Goal: Transaction & Acquisition: Purchase product/service

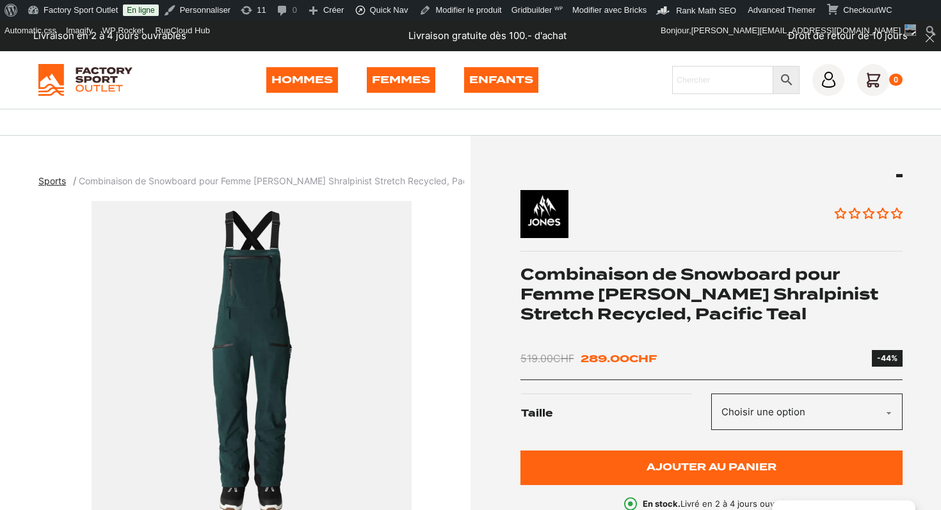
click at [165, 92] on div "Hommes Femmes Enfants Chercher × 0" at bounding box center [470, 80] width 864 height 32
click at [303, 76] on link "Hommes" at bounding box center [302, 80] width 72 height 26
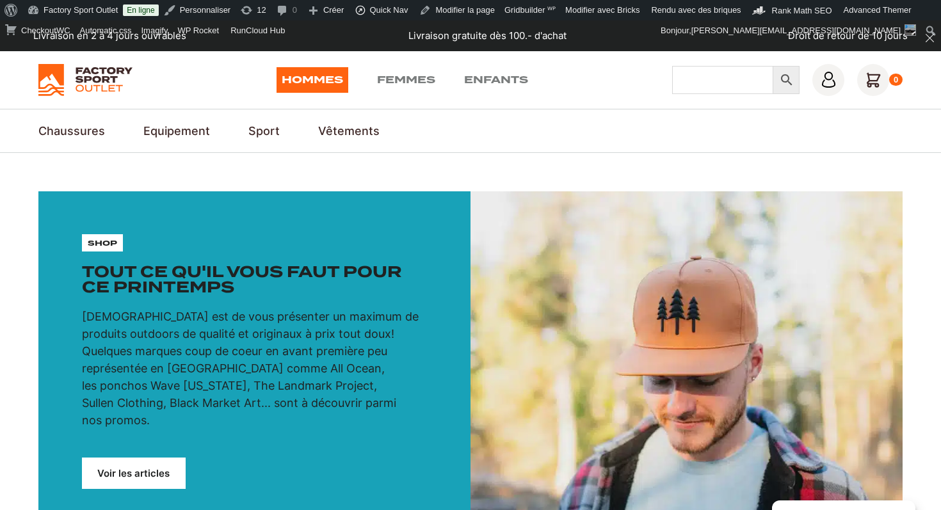
click at [710, 79] on input "Chercher" at bounding box center [722, 80] width 101 height 28
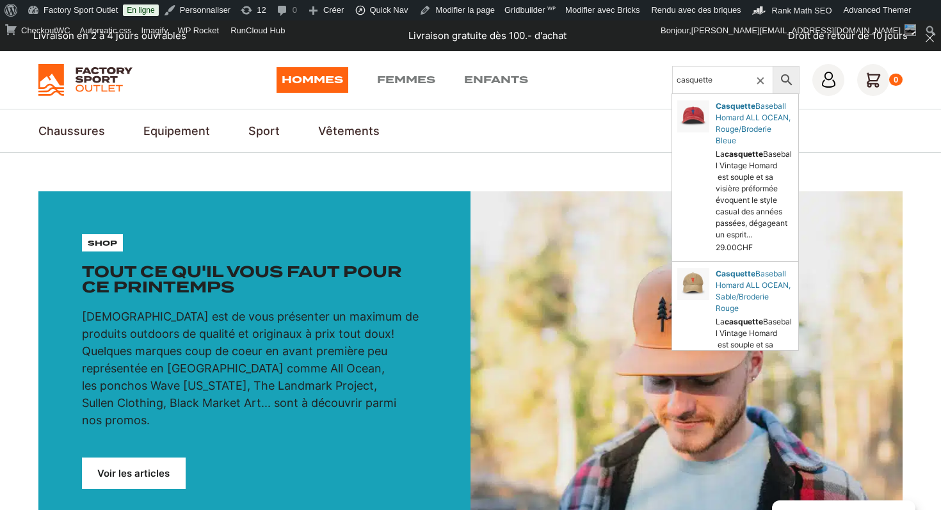
type input "casquette"
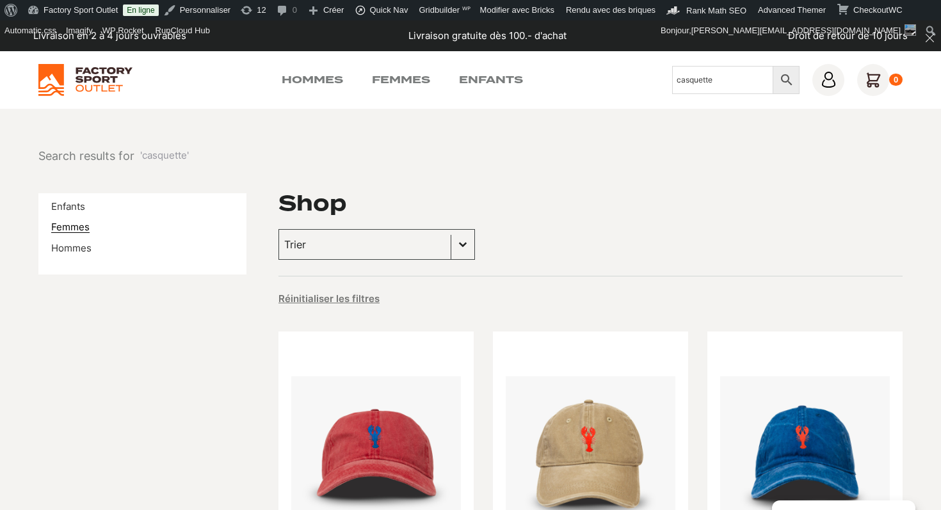
click at [72, 225] on link "Femmes" at bounding box center [70, 227] width 38 height 12
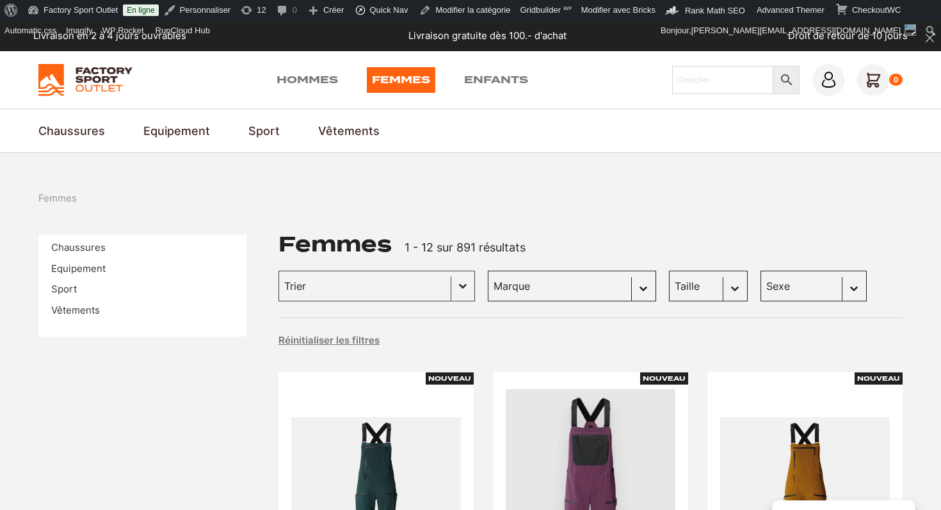
click at [90, 104] on div "Hommes Femmes Enfants Chercher × 0" at bounding box center [470, 80] width 941 height 58
click at [90, 84] on img at bounding box center [85, 80] width 94 height 32
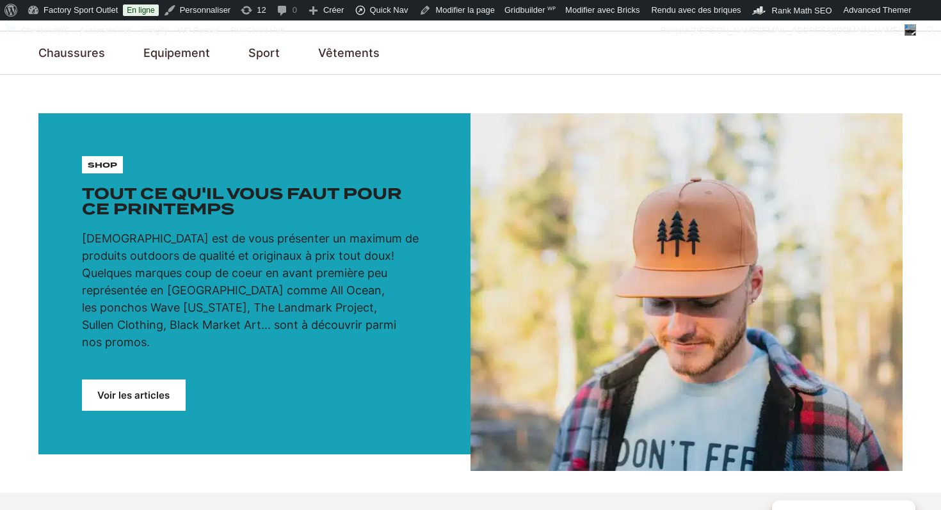
scroll to position [184, 0]
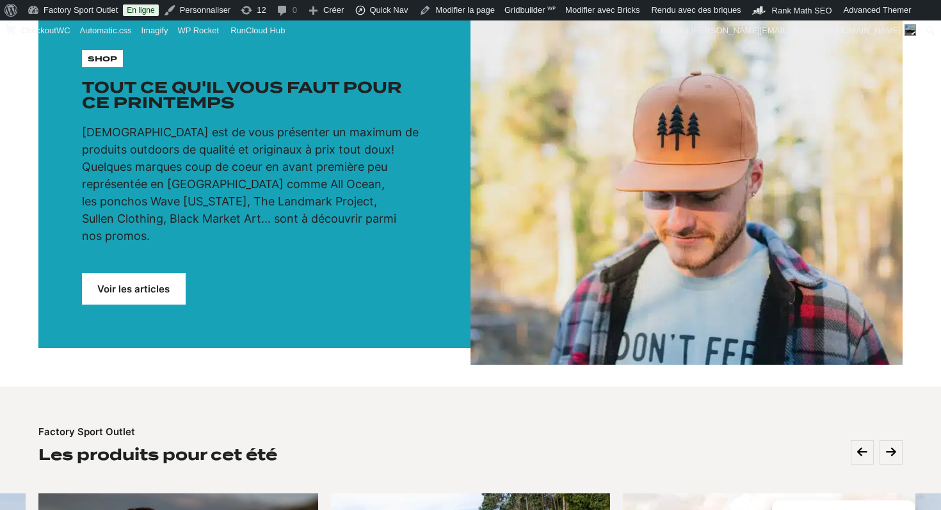
click at [485, 191] on img at bounding box center [686, 186] width 432 height 358
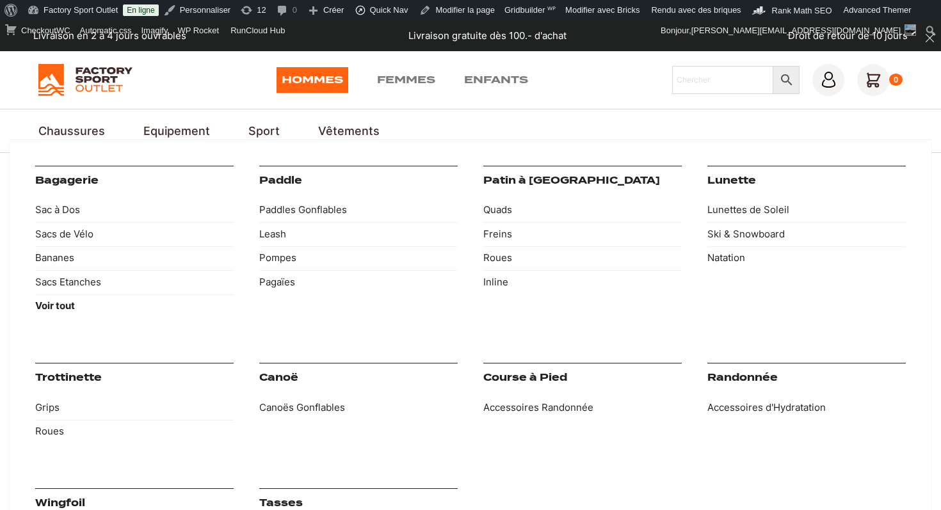
click at [177, 134] on link "Equipement" at bounding box center [176, 130] width 67 height 17
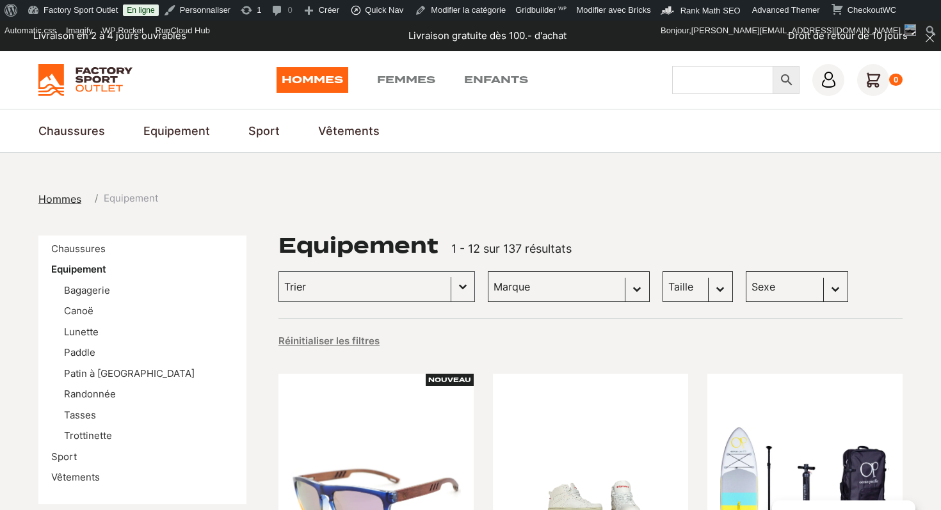
click at [703, 84] on input "Chercher" at bounding box center [722, 80] width 101 height 28
type input "puffect"
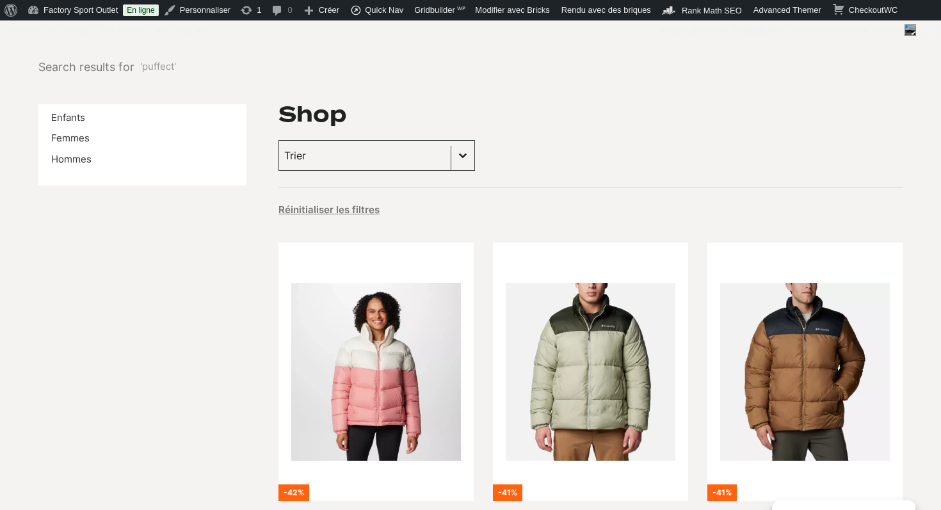
scroll to position [201, 0]
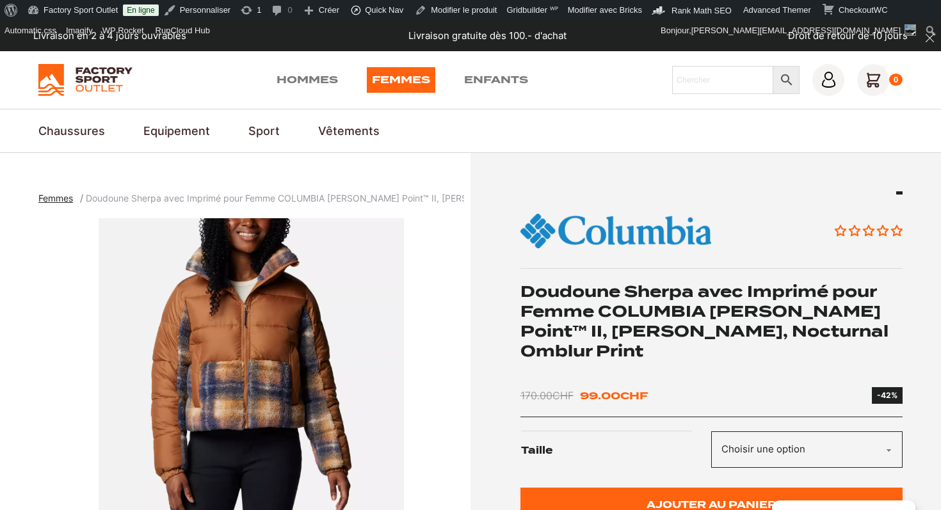
click at [623, 324] on h1 "Doudoune Sherpa avec Imprimé pour Femme COLUMBIA Leadbetter Point™ II, Camel Br…" at bounding box center [711, 322] width 383 height 80
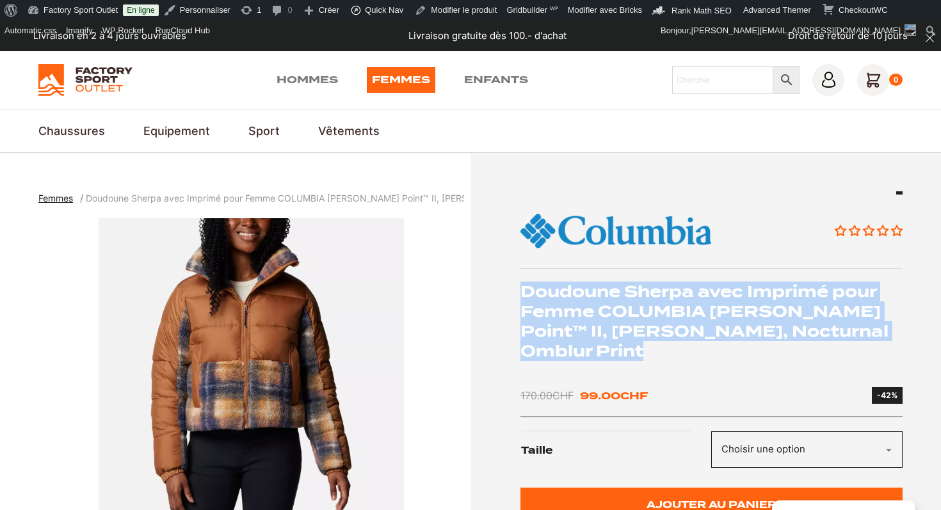
click at [623, 324] on h1 "Doudoune Sherpa avec Imprimé pour Femme COLUMBIA Leadbetter Point™ II, Camel Br…" at bounding box center [711, 322] width 383 height 80
copy div "Doudoune Sherpa avec Imprimé pour Femme COLUMBIA Leadbetter Point™ II, Camel Br…"
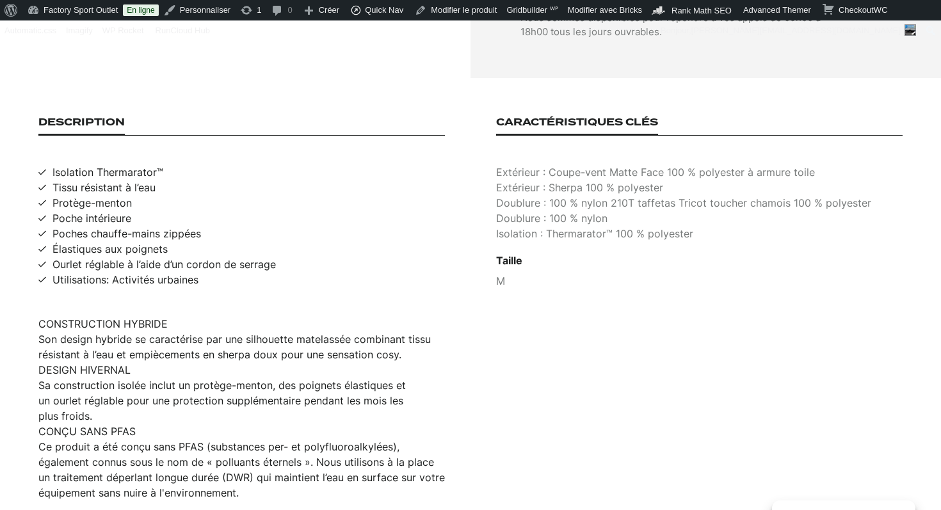
scroll to position [840, 0]
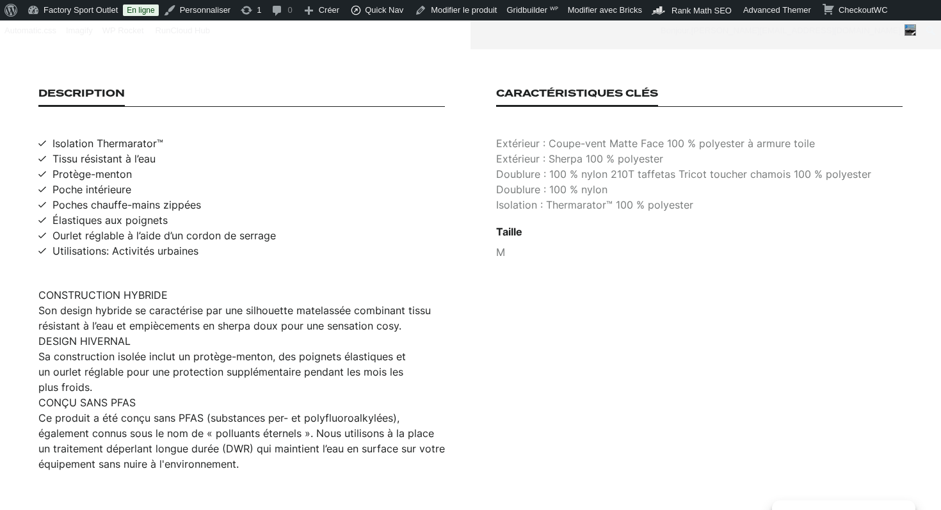
drag, startPoint x: 248, startPoint y: 421, endPoint x: 40, endPoint y: 262, distance: 261.3
click at [40, 287] on div "CONSTRUCTION HYBRIDE Son design hybride se caractérise par une silhouette matel…" at bounding box center [241, 379] width 406 height 184
copy div "CONSTRUCTION HYBRIDE Son design hybride se caractérise par une silhouette matel…"
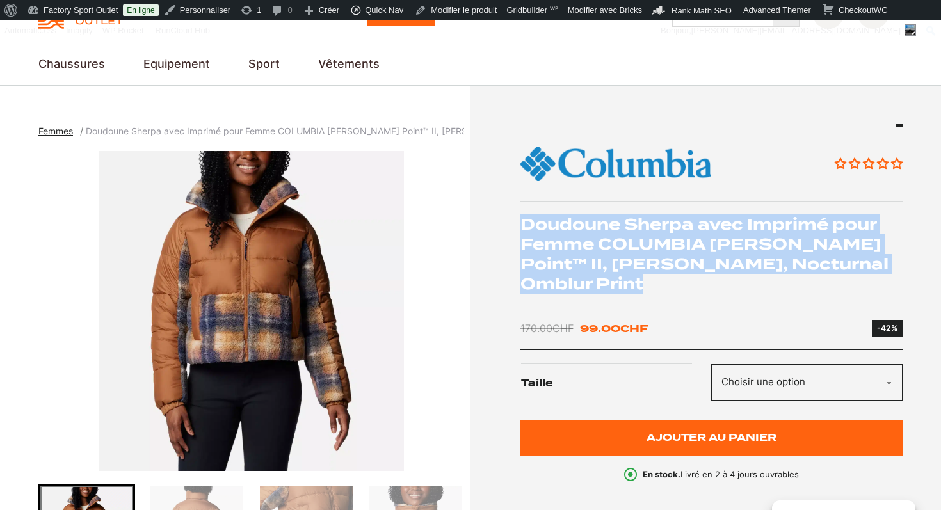
scroll to position [0, 0]
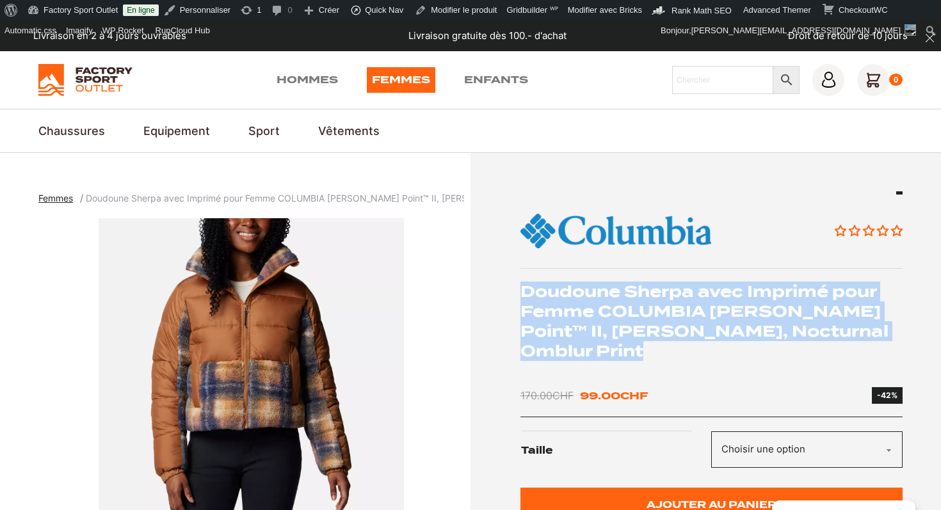
click at [243, 365] on img "1 of 5" at bounding box center [251, 378] width 426 height 320
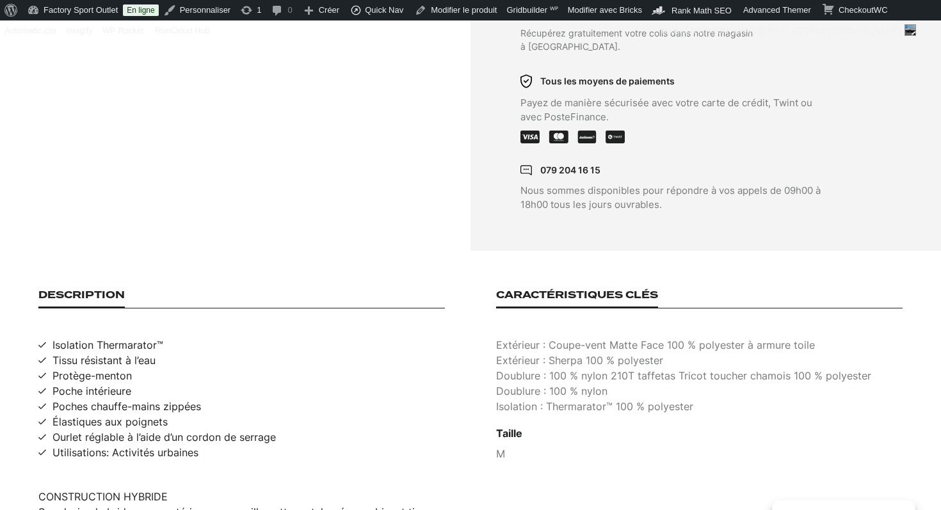
scroll to position [705, 0]
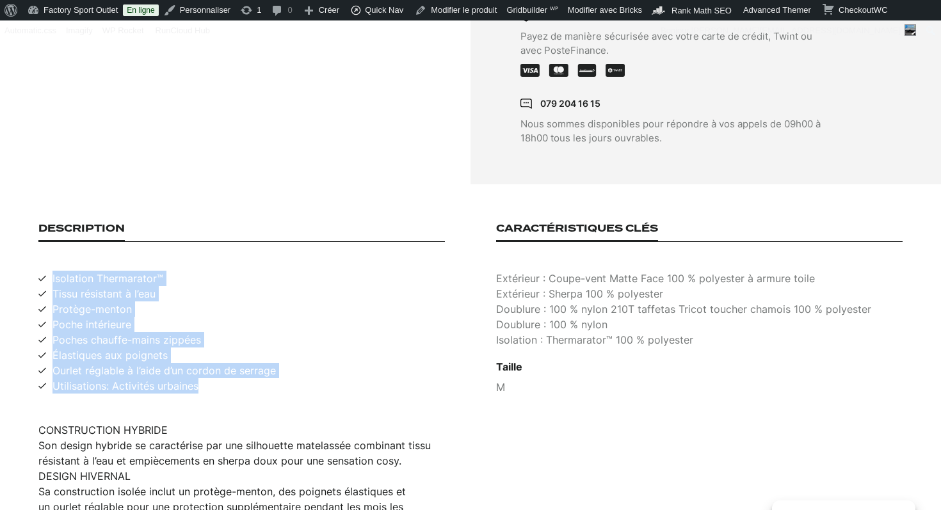
drag, startPoint x: 206, startPoint y: 356, endPoint x: 46, endPoint y: 250, distance: 192.1
click at [46, 271] on ul "Isolation Thermarator™ Tissu résistant à l’eau Protège-menton Poche intérieure …" at bounding box center [241, 332] width 406 height 123
copy ul "Isolation Thermarator™ Tissu résistant à l’eau Protège-menton Poche intérieure …"
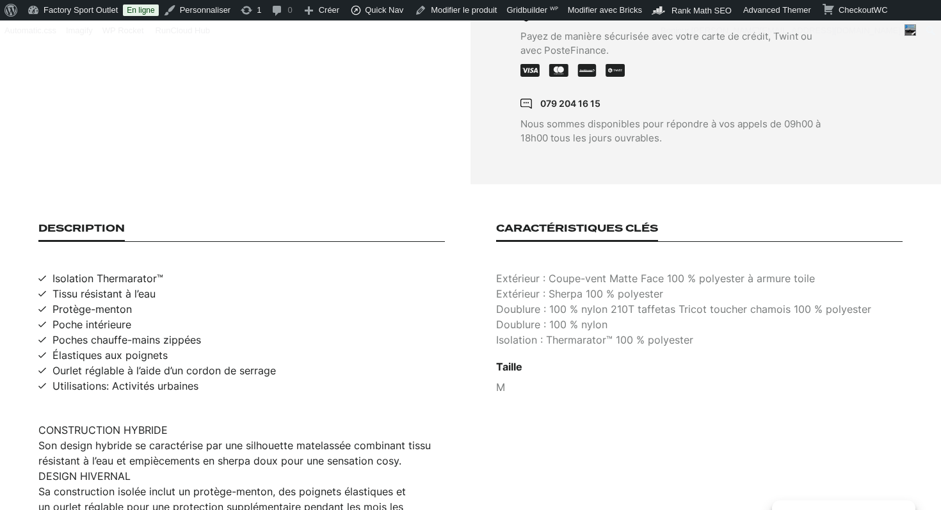
click at [554, 271] on p "Extérieur : Coupe-vent Matte Face 100 % polyester à armure toile" at bounding box center [699, 278] width 406 height 15
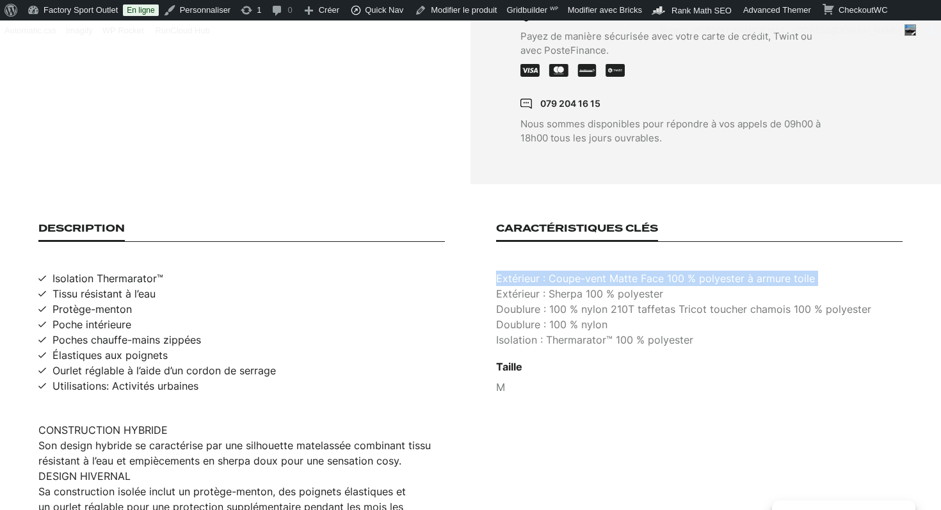
click at [554, 271] on p "Extérieur : Coupe-vent Matte Face 100 % polyester à armure toile" at bounding box center [699, 278] width 406 height 15
copy p "Extérieur : Coupe-vent Matte Face 100 % polyester à armure toile"
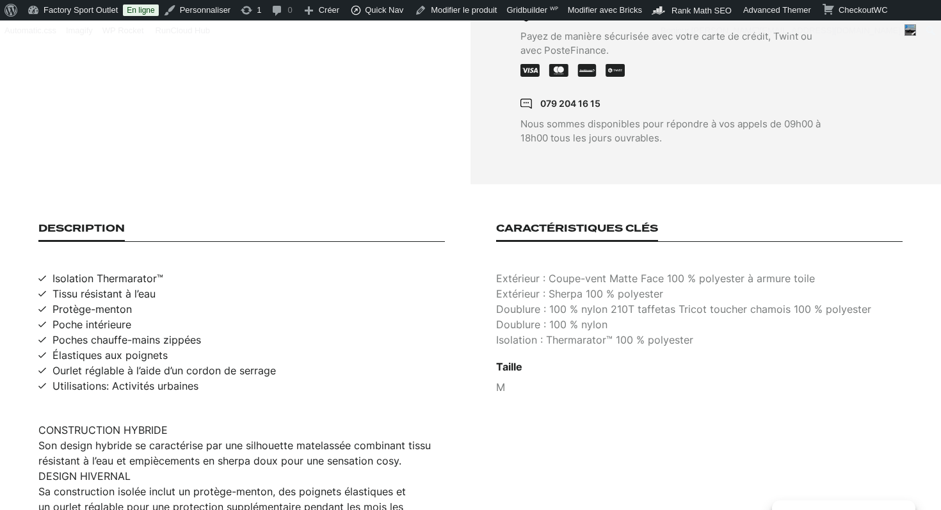
click at [612, 286] on p "Extérieur : Sherpa 100 % polyester" at bounding box center [699, 293] width 406 height 15
copy p "Extérieur : Sherpa 100 % polyester"
click at [580, 301] on p "Doublure : 100 % nylon 210T taffetas Tricot toucher chamois 100 % polyester" at bounding box center [699, 308] width 406 height 15
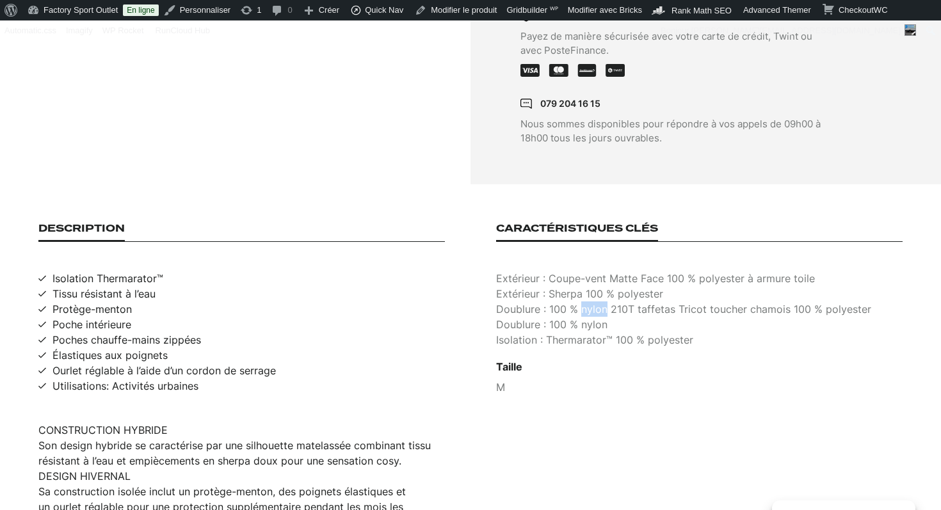
click at [580, 301] on p "Doublure : 100 % nylon 210T taffetas Tricot toucher chamois 100 % polyester" at bounding box center [699, 308] width 406 height 15
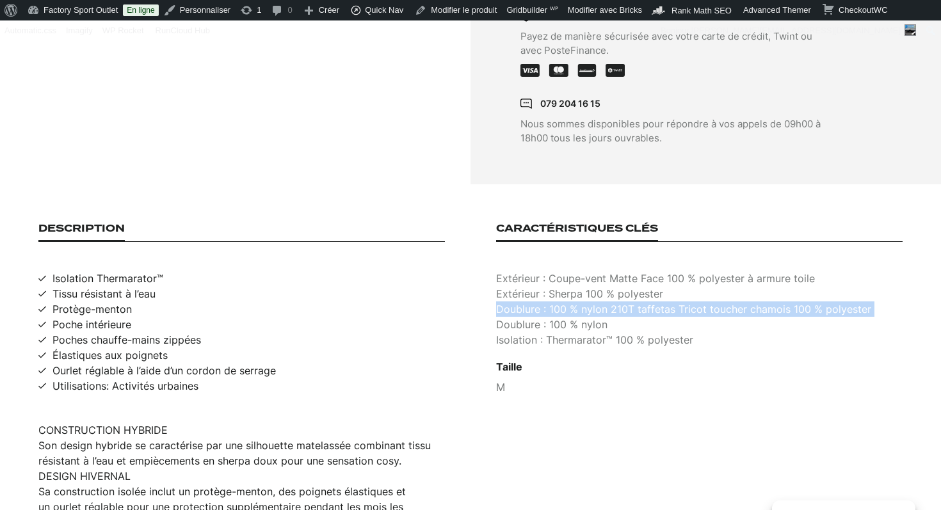
click at [580, 301] on p "Doublure : 100 % nylon 210T taffetas Tricot toucher chamois 100 % polyester" at bounding box center [699, 308] width 406 height 15
copy p "Doublure : 100 % nylon 210T taffetas Tricot toucher chamois 100 % polyester"
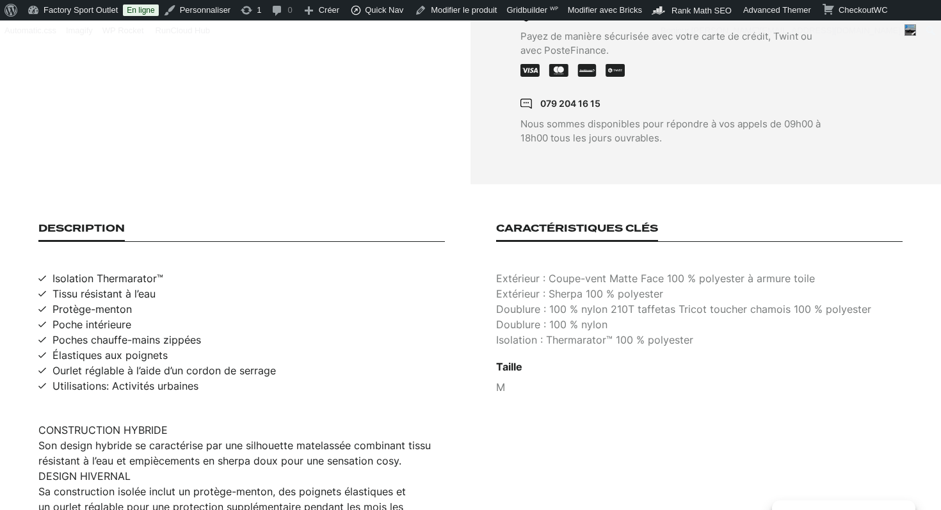
click at [597, 332] on p "Isolation : Thermarator™ 100 % polyester" at bounding box center [699, 339] width 406 height 15
copy p "Isolation : Thermarator™ 100 % polyester"
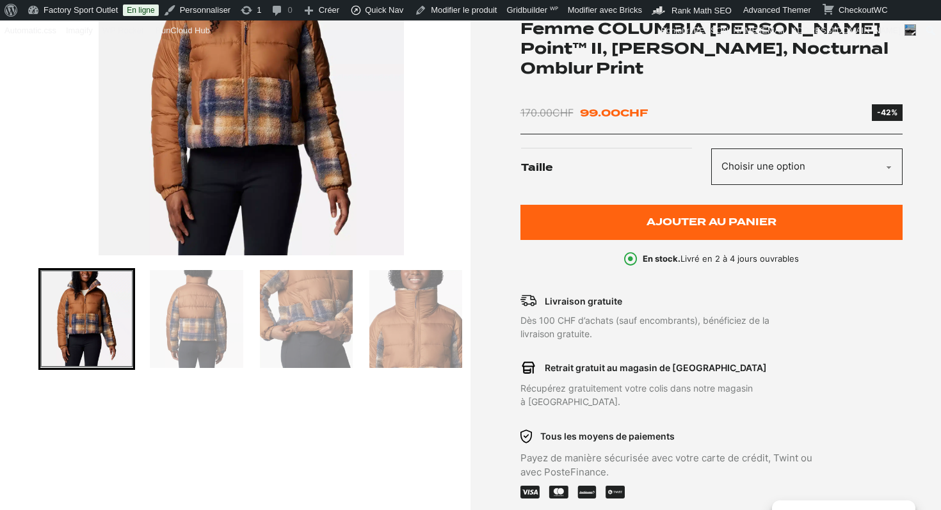
scroll to position [44, 0]
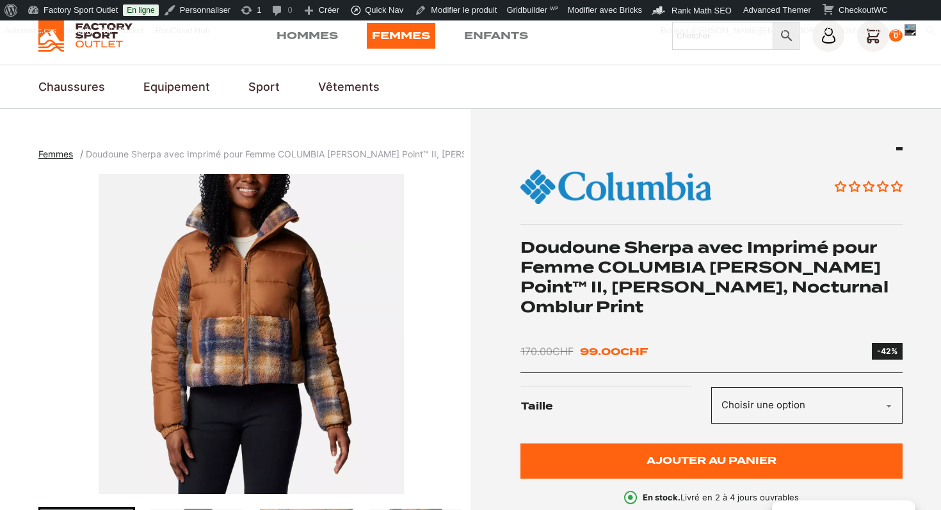
click at [760, 387] on select "Choisir une option M" at bounding box center [806, 405] width 191 height 36
click at [609, 346] on bdi "99.00 CHF" at bounding box center [614, 352] width 68 height 12
click at [802, 313] on div "Aucun avis Doudoune Sherpa avec Imprimé pour Femme COLUMBIA Leadbetter Point™ I…" at bounding box center [711, 325] width 383 height 357
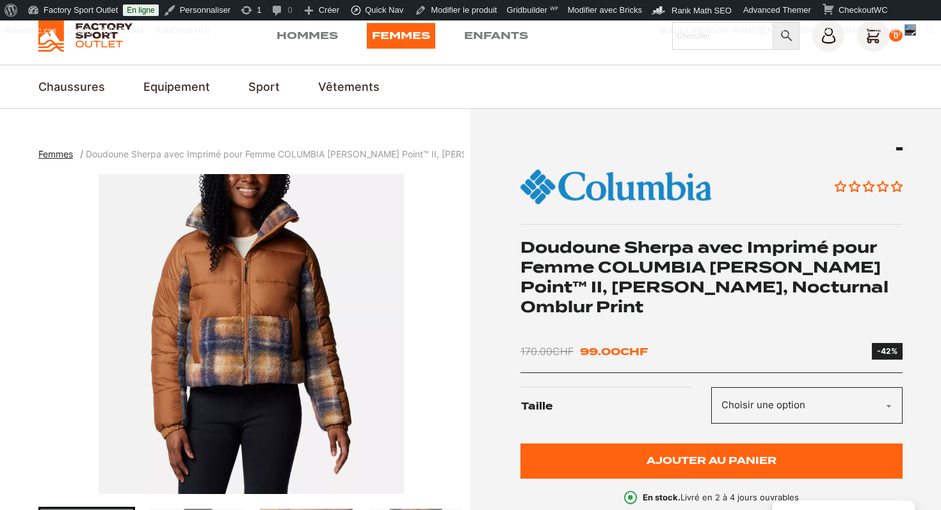
click at [897, 184] on span at bounding box center [897, 186] width 12 height 11
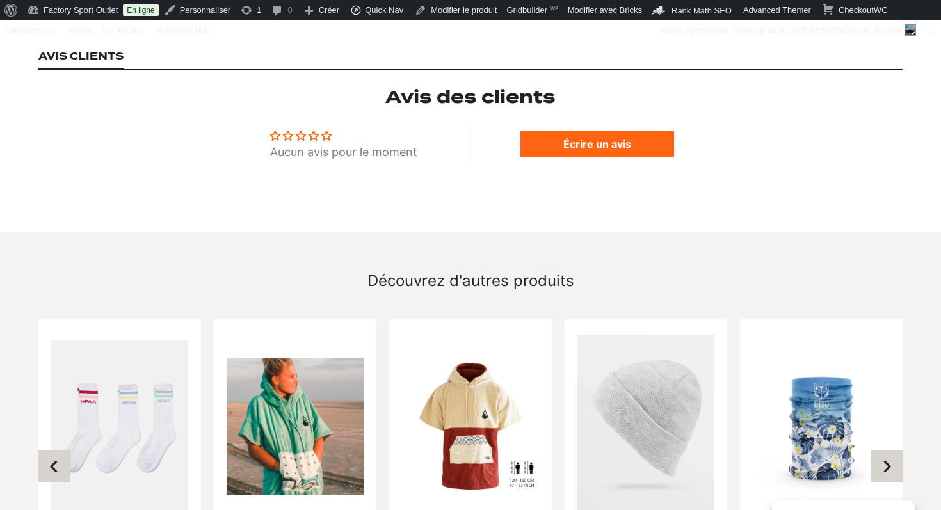
scroll to position [1340, 0]
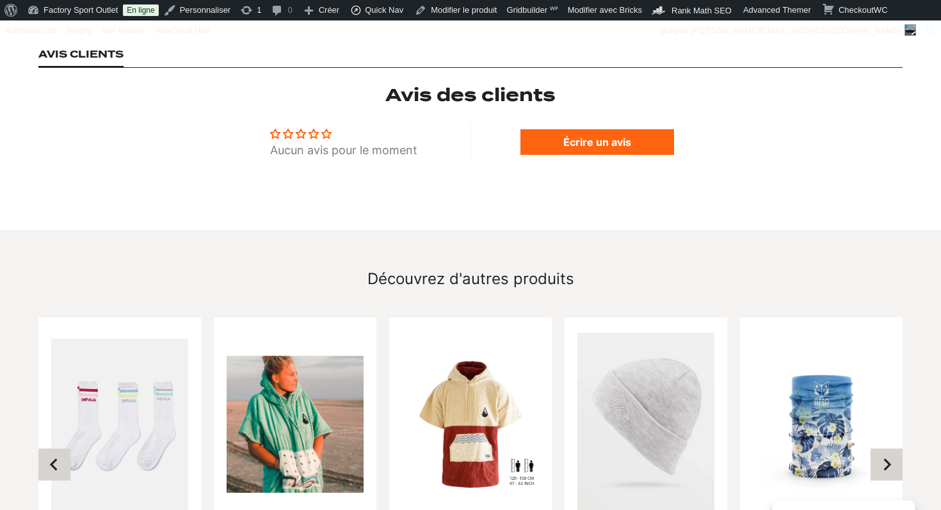
click at [326, 129] on span at bounding box center [326, 134] width 10 height 10
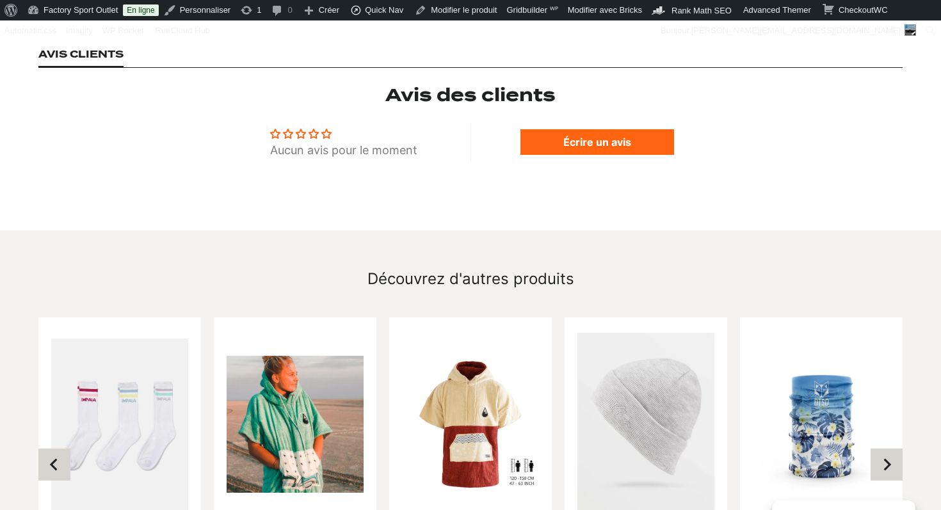
click at [326, 129] on span at bounding box center [326, 134] width 10 height 10
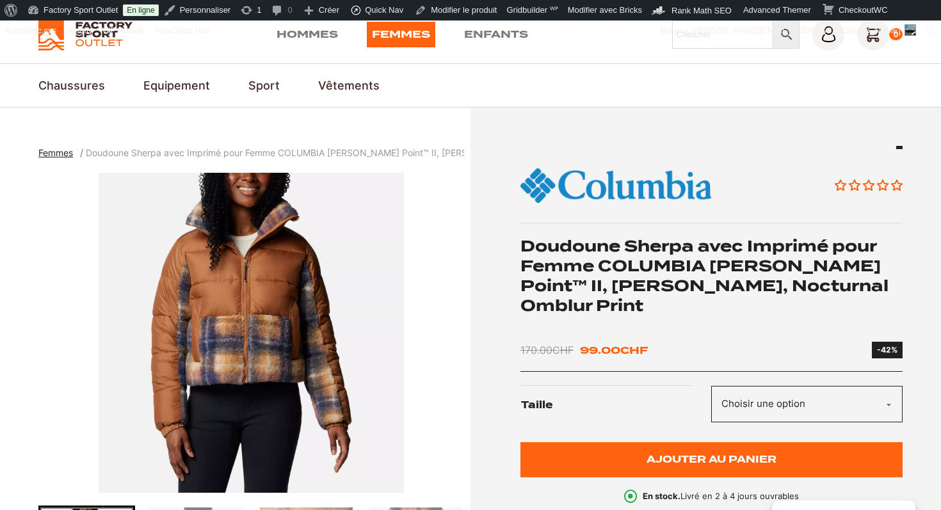
scroll to position [0, 0]
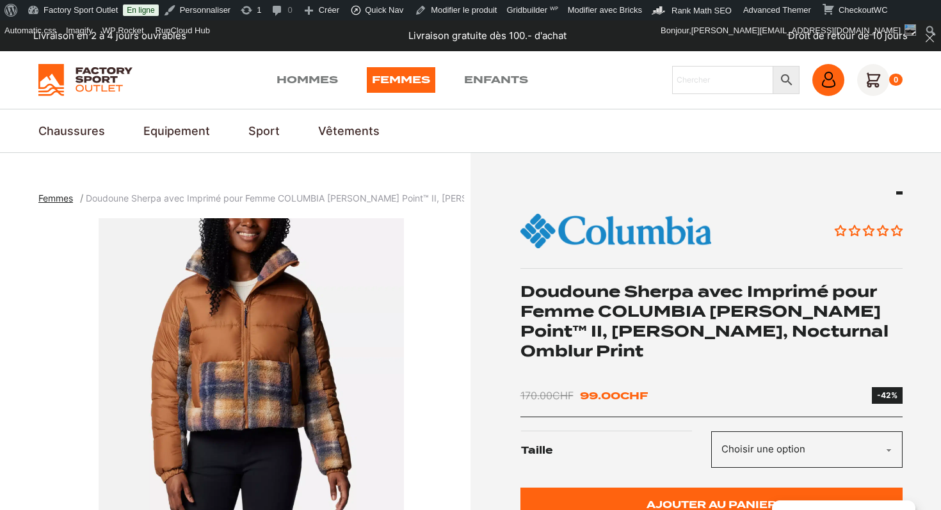
click at [829, 84] on icon at bounding box center [829, 80] width 16 height 16
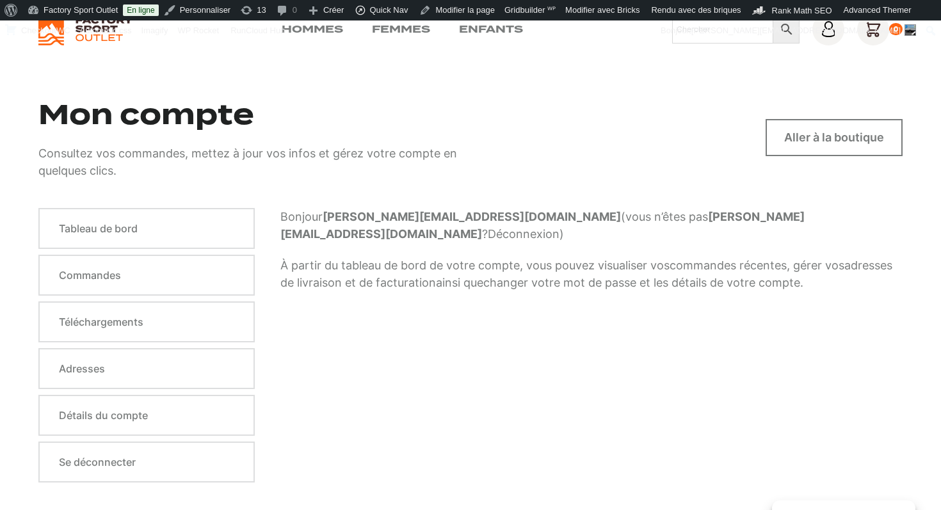
scroll to position [52, 0]
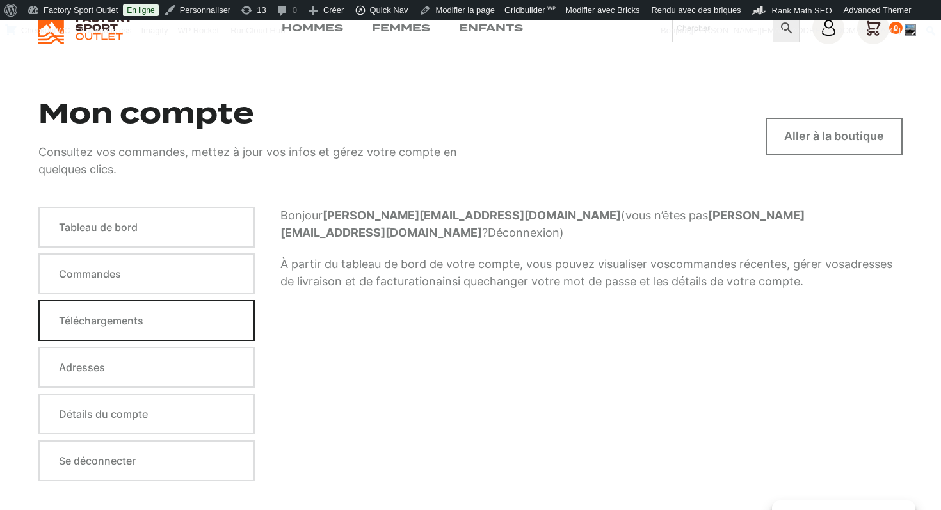
click at [108, 316] on link "Téléchargements" at bounding box center [146, 320] width 216 height 41
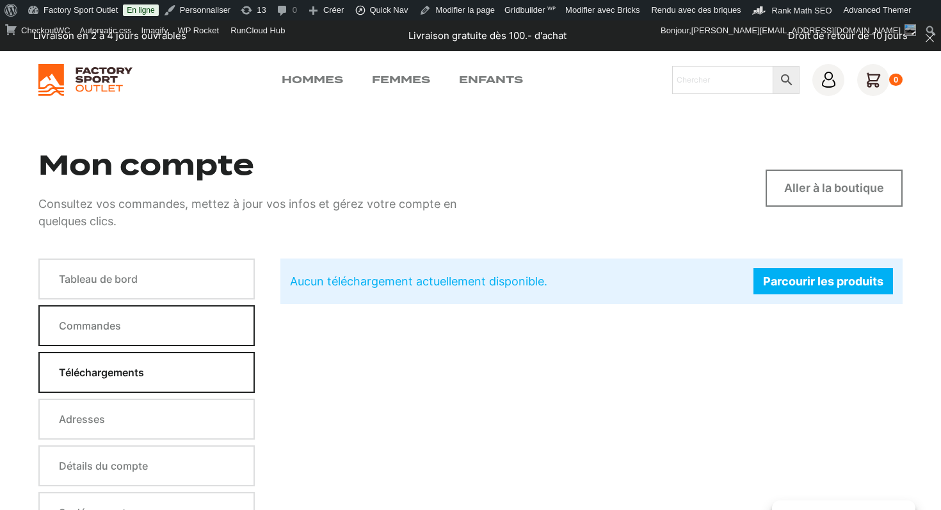
click at [125, 330] on link "Commandes" at bounding box center [146, 325] width 216 height 41
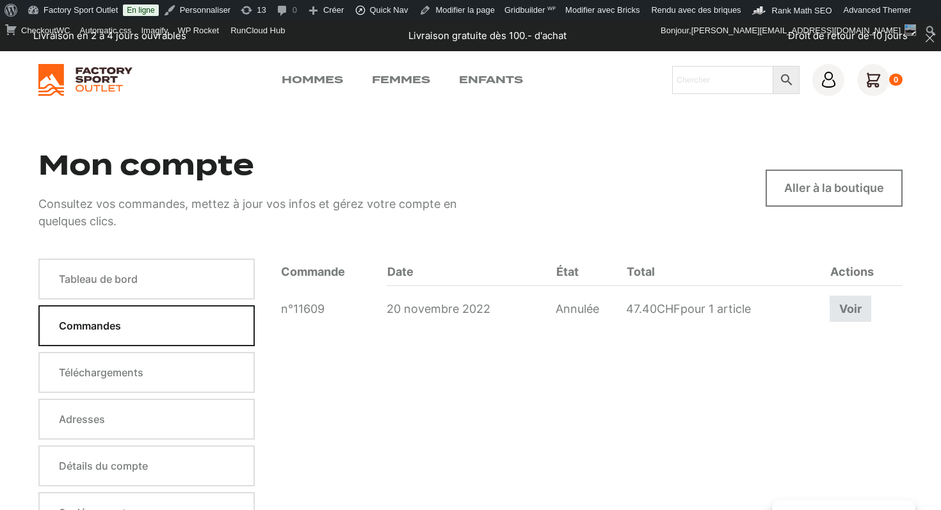
click at [855, 312] on link "Voir" at bounding box center [850, 309] width 42 height 26
